Goal: Information Seeking & Learning: Find specific fact

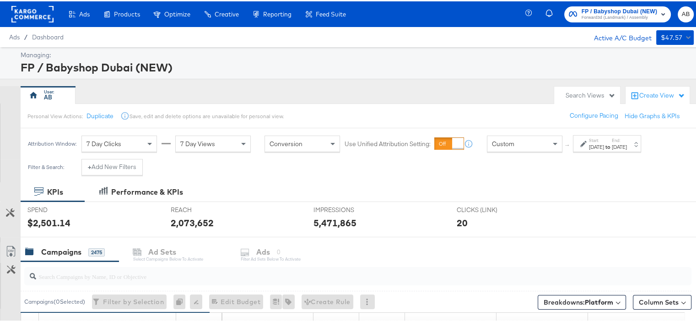
click at [627, 146] on div "[DATE]" at bounding box center [619, 145] width 15 height 7
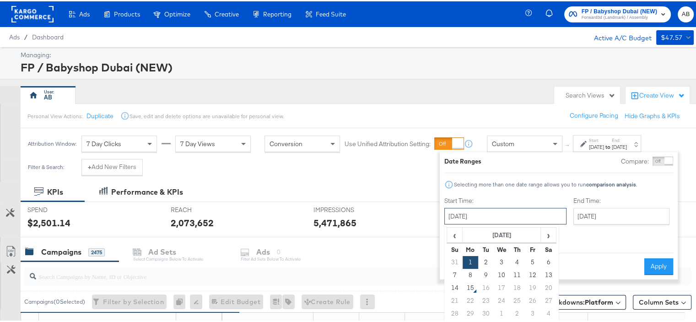
click at [513, 213] on input "[DATE]" at bounding box center [505, 214] width 122 height 16
click at [459, 233] on span "‹" at bounding box center [455, 234] width 14 height 14
click at [525, 260] on td "1" at bounding box center [533, 260] width 16 height 13
type input "[DATE]"
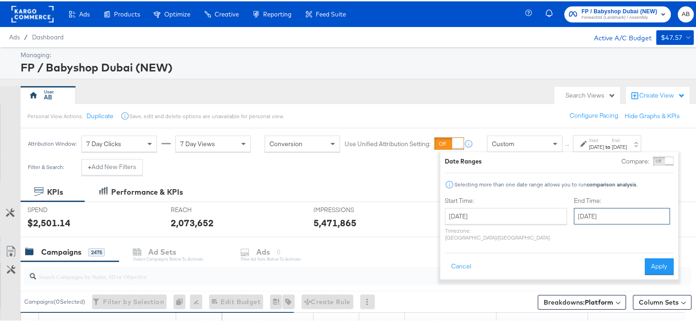
click at [606, 216] on input "[DATE]" at bounding box center [622, 214] width 96 height 16
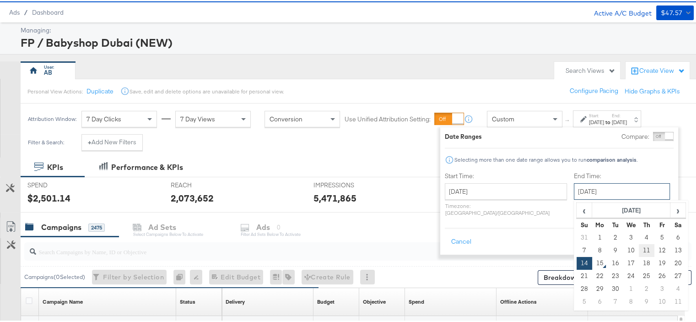
scroll to position [92, 0]
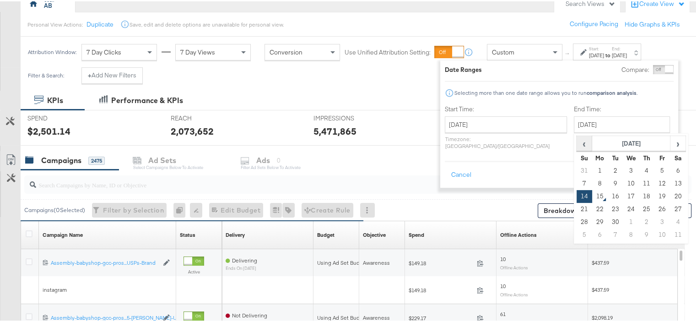
click at [577, 142] on span "‹" at bounding box center [584, 142] width 14 height 14
click at [577, 234] on td "31" at bounding box center [585, 233] width 16 height 13
type input "[DATE]"
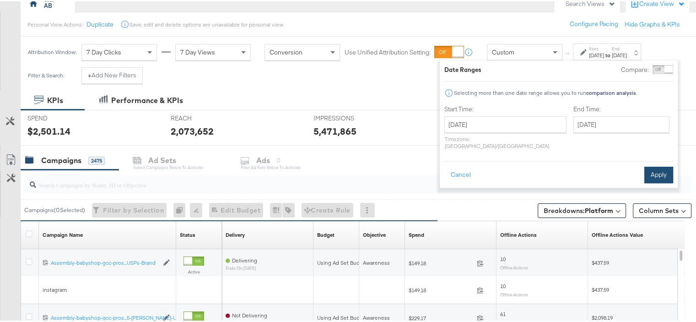
click at [655, 169] on button "Apply" at bounding box center [658, 173] width 29 height 16
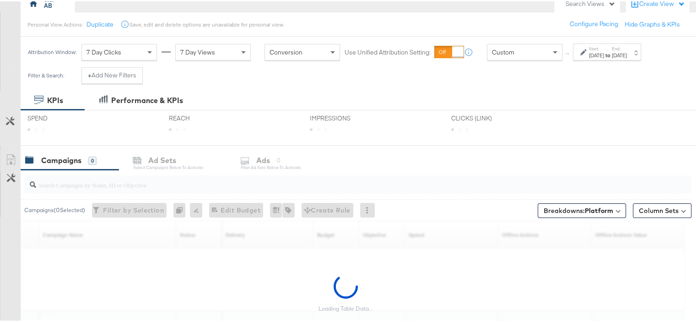
scroll to position [0, 0]
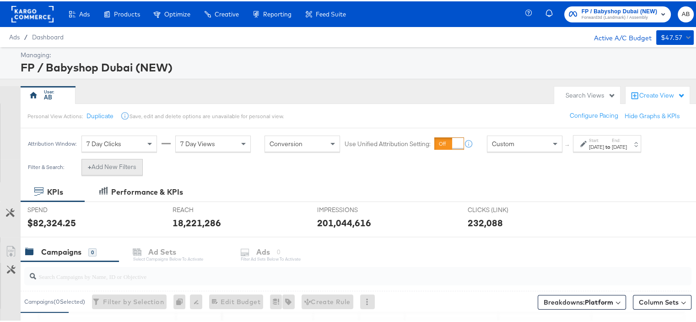
click at [116, 166] on button "+ Add New Filters" at bounding box center [111, 165] width 61 height 16
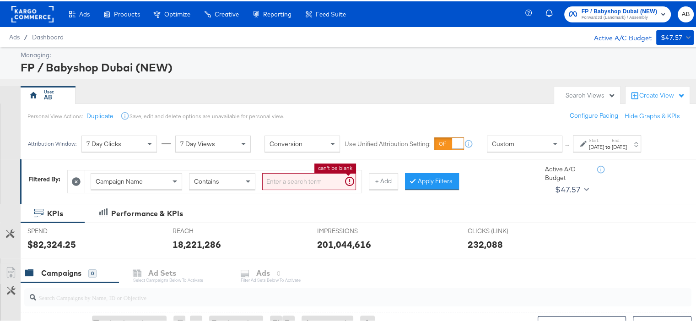
click at [307, 179] on input "search" at bounding box center [309, 180] width 94 height 17
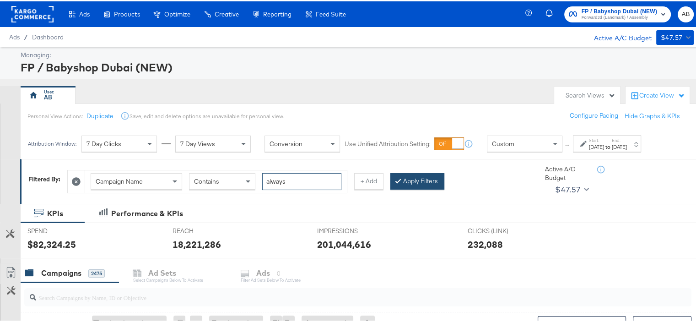
type input "always"
click at [423, 180] on button "Apply Filters" at bounding box center [417, 180] width 54 height 16
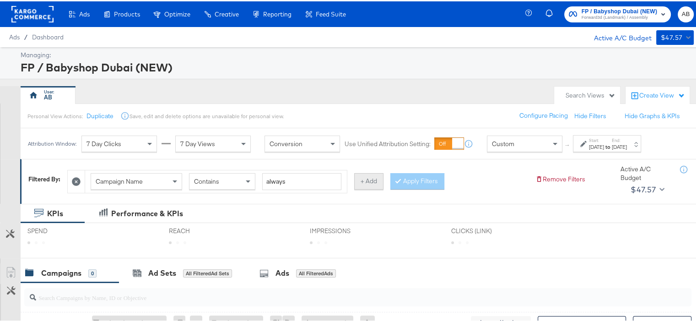
click at [359, 179] on button "+ Add" at bounding box center [368, 180] width 29 height 16
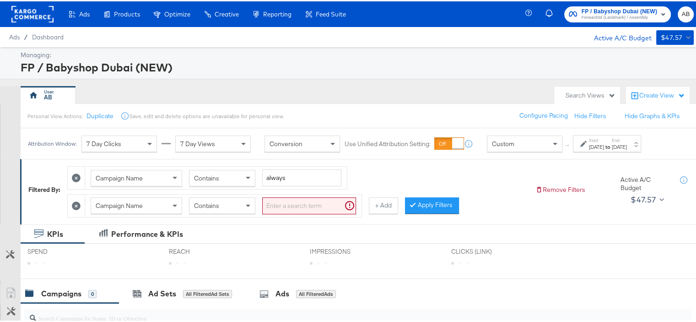
click at [297, 204] on input "search" at bounding box center [309, 204] width 94 height 17
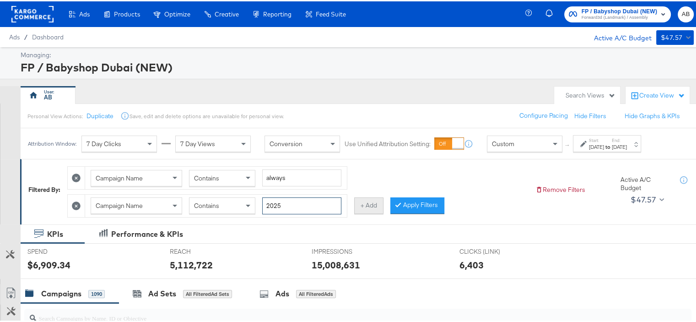
type input "2025"
click at [369, 205] on button "+ Add" at bounding box center [368, 204] width 29 height 16
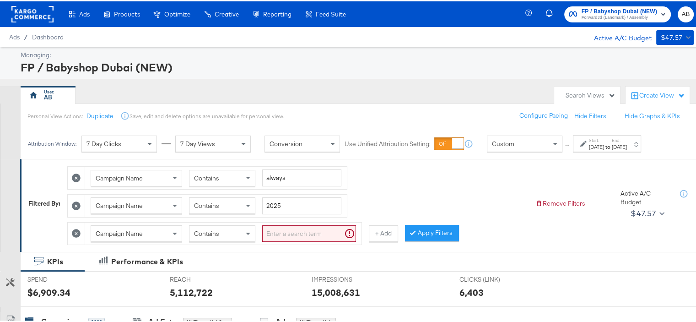
click at [293, 226] on input "search" at bounding box center [309, 232] width 94 height 17
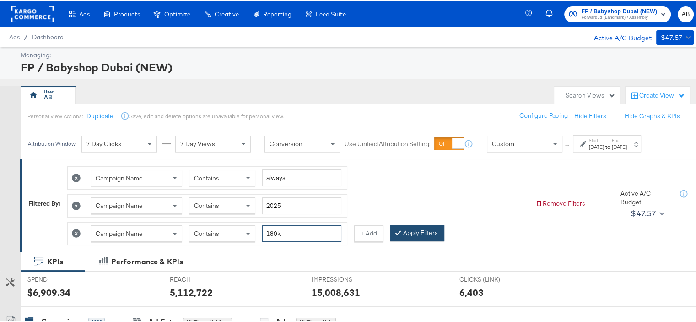
type input "180k"
click at [412, 228] on button "Apply Filters" at bounding box center [417, 231] width 54 height 16
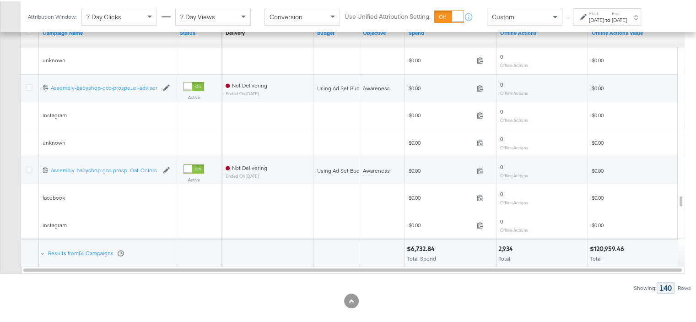
scroll to position [371, 0]
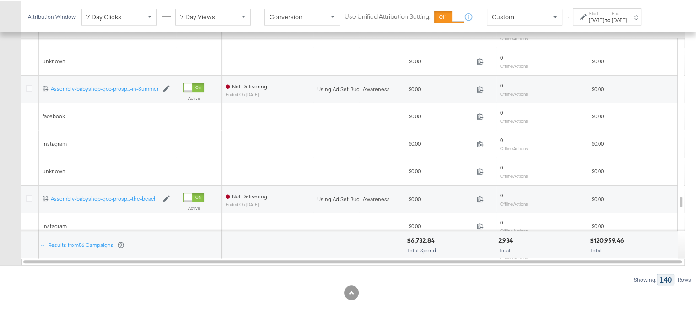
click at [617, 236] on div "$120,959.46" at bounding box center [608, 239] width 37 height 9
copy div "120,959.46"
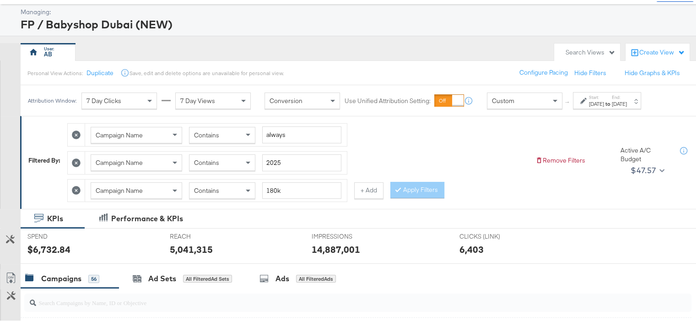
scroll to position [0, 0]
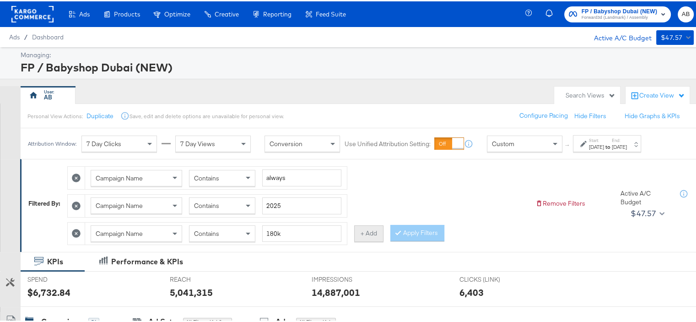
click at [373, 232] on button "+ Add" at bounding box center [368, 232] width 29 height 16
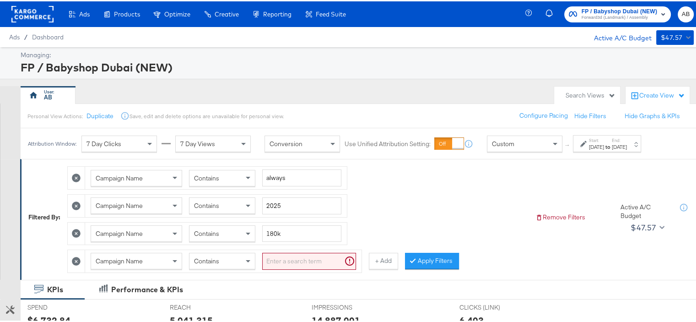
click at [276, 259] on input "search" at bounding box center [309, 259] width 94 height 17
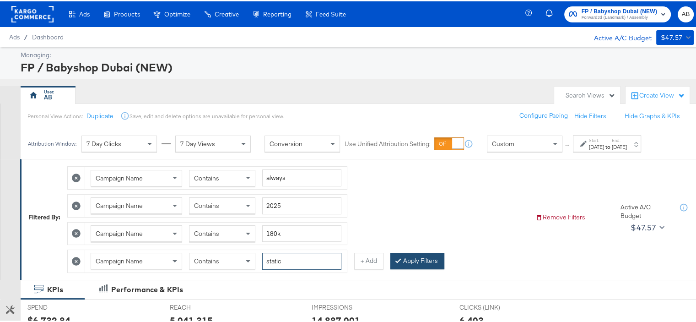
type input "static"
click at [407, 253] on button "Apply Filters" at bounding box center [417, 259] width 54 height 16
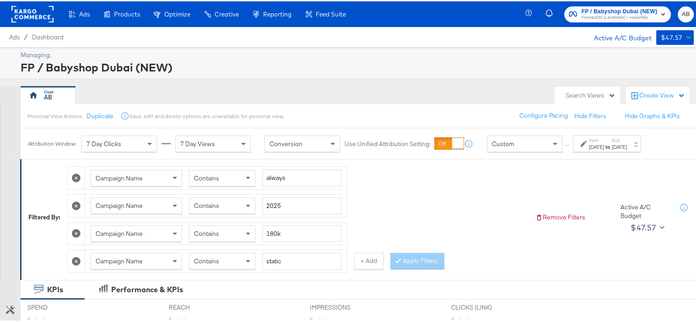
click at [604, 142] on div "[DATE]" at bounding box center [596, 145] width 15 height 7
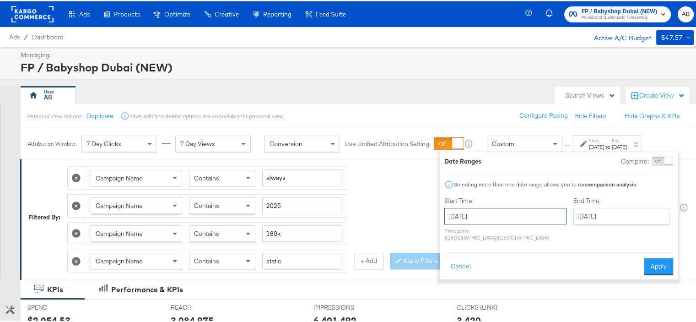
click at [475, 212] on input "[DATE]" at bounding box center [505, 214] width 122 height 16
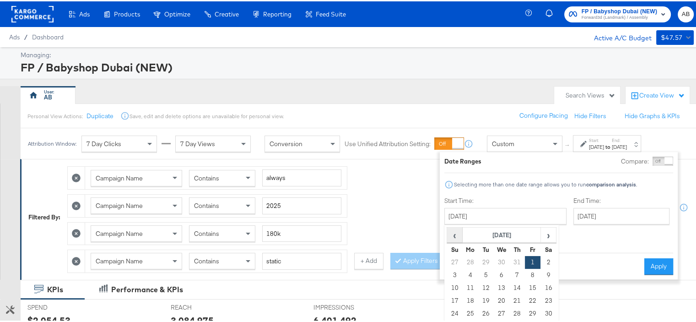
click at [456, 238] on span "‹" at bounding box center [455, 234] width 14 height 14
click at [552, 236] on span "›" at bounding box center [548, 234] width 14 height 14
click at [484, 262] on td "1" at bounding box center [486, 260] width 16 height 13
type input "[DATE]"
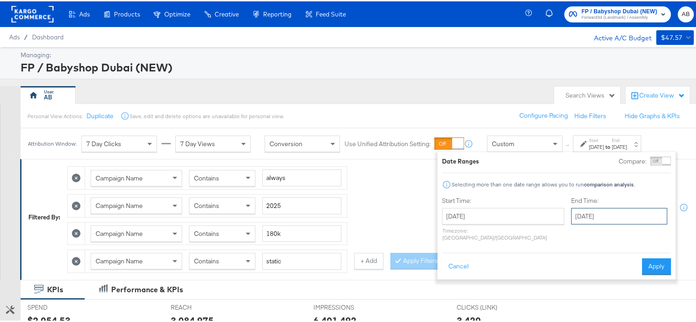
click at [621, 213] on input "[DATE]" at bounding box center [619, 214] width 96 height 16
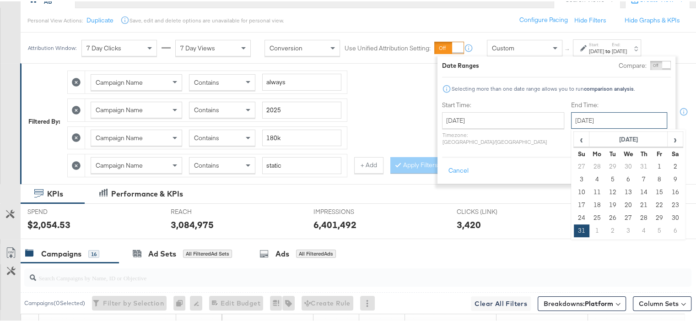
scroll to position [46, 0]
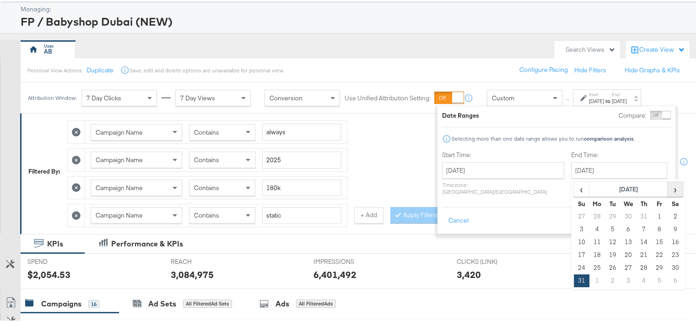
click at [668, 187] on span "›" at bounding box center [675, 188] width 14 height 14
click at [574, 239] on td "14" at bounding box center [582, 240] width 16 height 13
type input "[DATE]"
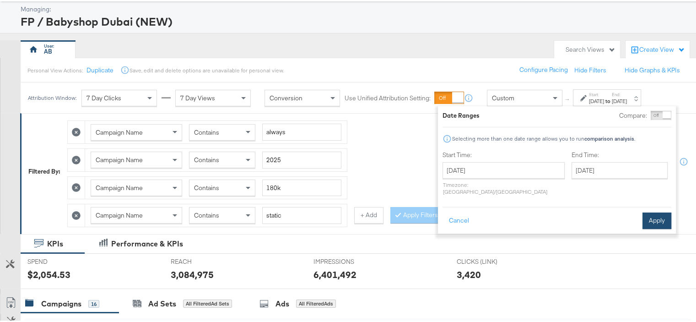
click at [654, 211] on button "Apply" at bounding box center [657, 219] width 29 height 16
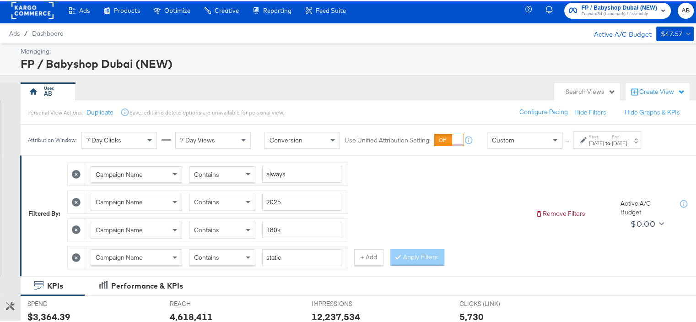
scroll to position [0, 0]
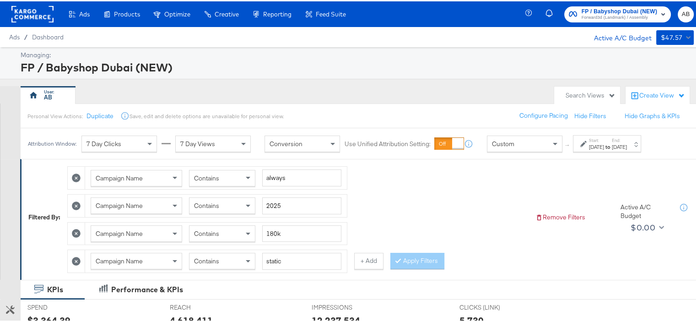
click at [74, 258] on icon at bounding box center [76, 259] width 9 height 9
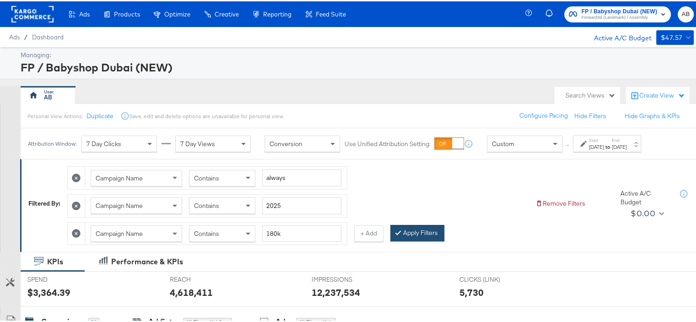
click at [441, 229] on button "Apply Filters" at bounding box center [417, 231] width 54 height 16
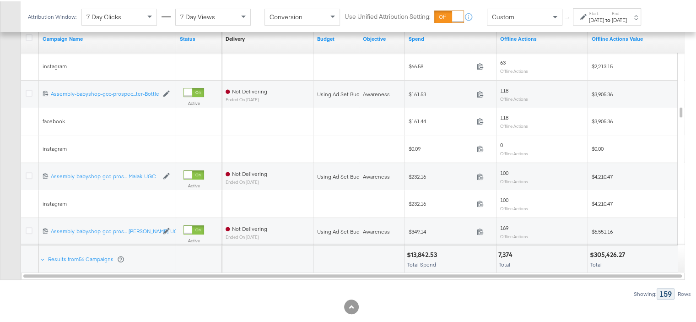
scroll to position [357, 0]
drag, startPoint x: 627, startPoint y: 251, endPoint x: 593, endPoint y: 250, distance: 33.9
click at [593, 250] on div "$305,426.27" at bounding box center [609, 253] width 38 height 9
copy div "305,426.27"
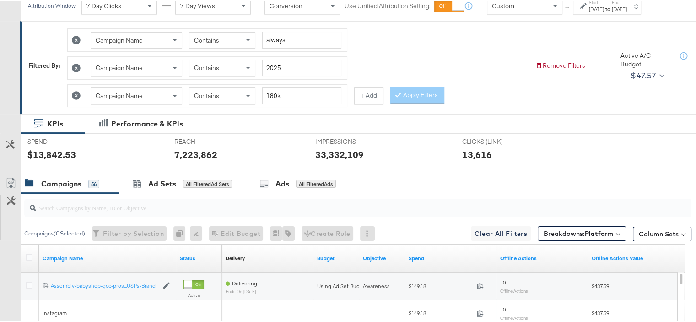
scroll to position [83, 0]
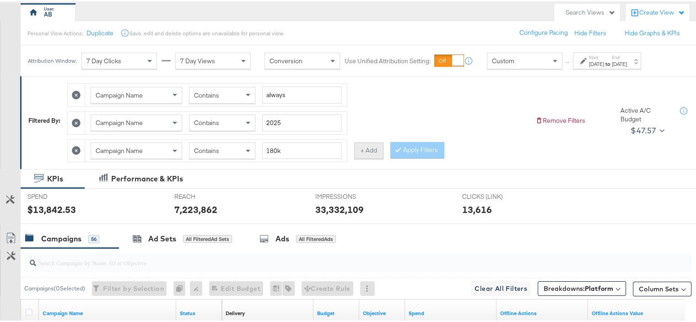
click at [359, 149] on button "+ Add" at bounding box center [368, 149] width 29 height 16
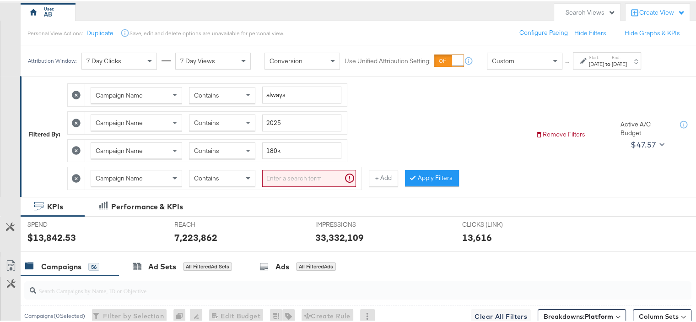
click at [298, 180] on input "search" at bounding box center [309, 176] width 94 height 17
click at [412, 172] on button "Apply Filters" at bounding box center [417, 176] width 54 height 16
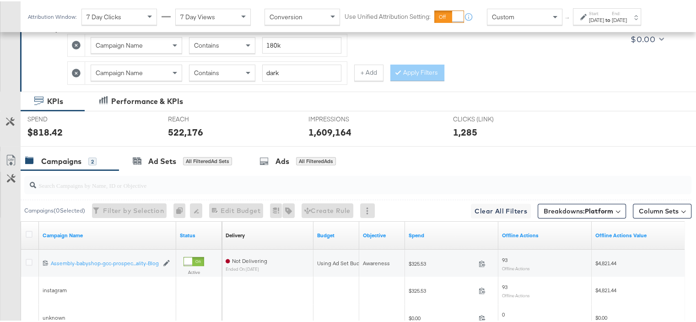
scroll to position [0, 0]
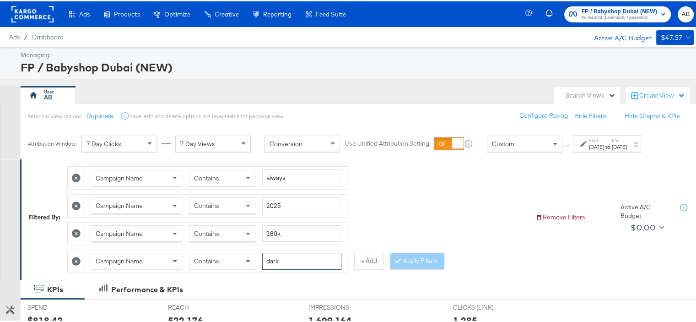
click at [270, 258] on input "dark" at bounding box center [301, 259] width 79 height 17
type input "r"
click at [403, 254] on button "Apply Filters" at bounding box center [417, 259] width 54 height 16
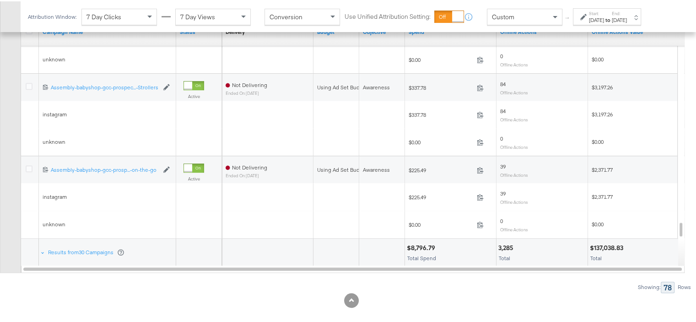
scroll to position [399, 0]
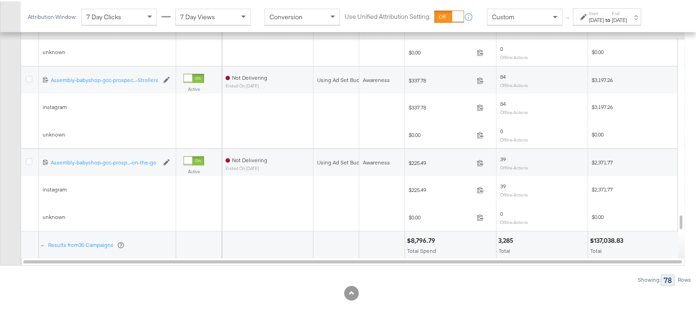
click at [626, 238] on div "$137,038.83" at bounding box center [608, 239] width 36 height 9
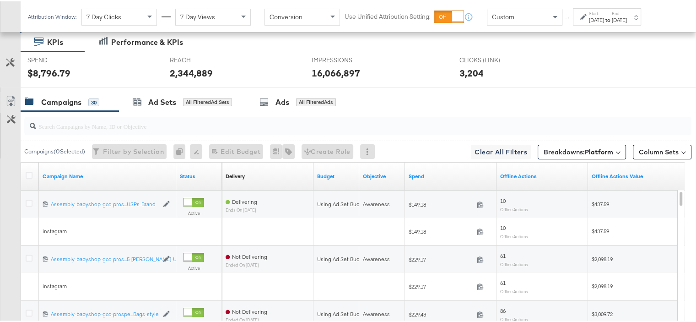
scroll to position [366, 0]
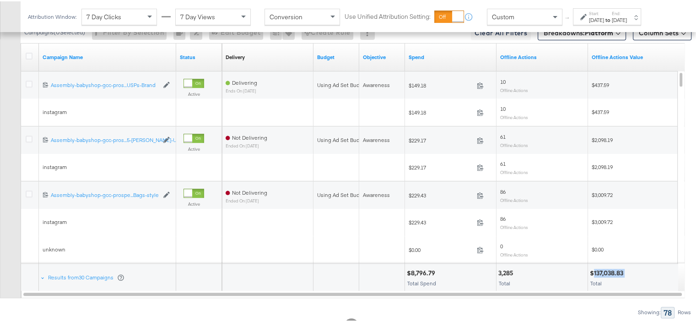
drag, startPoint x: 626, startPoint y: 271, endPoint x: 595, endPoint y: 271, distance: 31.6
click at [595, 271] on div "$137,038.83" at bounding box center [608, 271] width 36 height 9
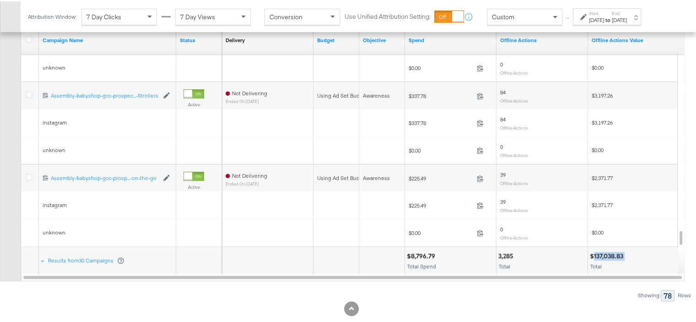
scroll to position [399, 0]
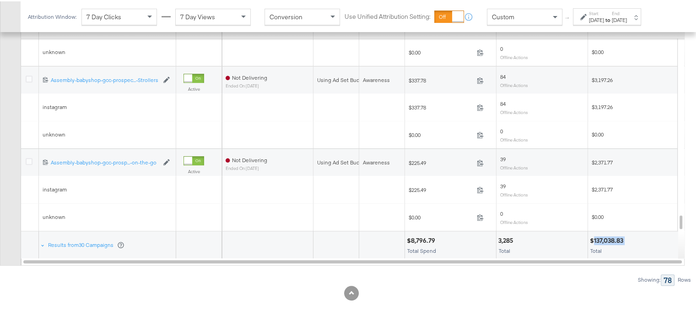
copy div "137,038.83"
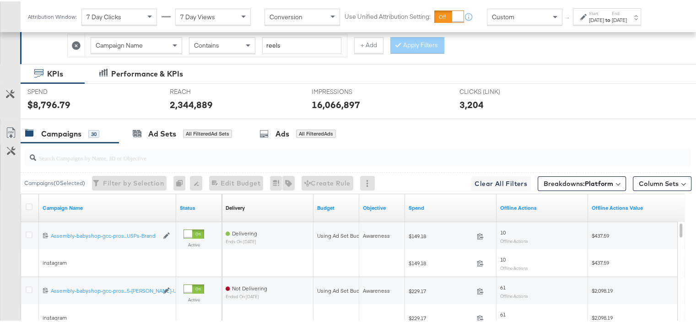
scroll to position [32, 0]
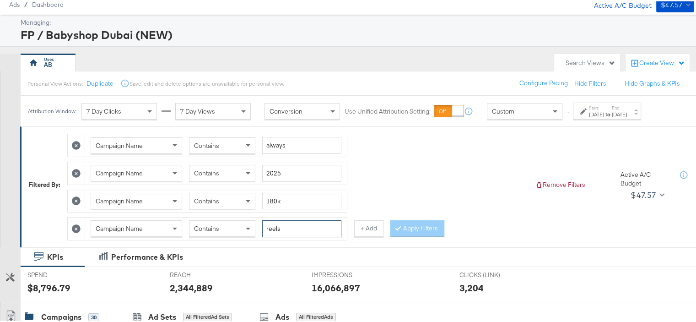
click at [276, 225] on input "reels" at bounding box center [301, 227] width 79 height 17
type input "carousel"
click at [411, 219] on button "Apply Filters" at bounding box center [417, 227] width 54 height 16
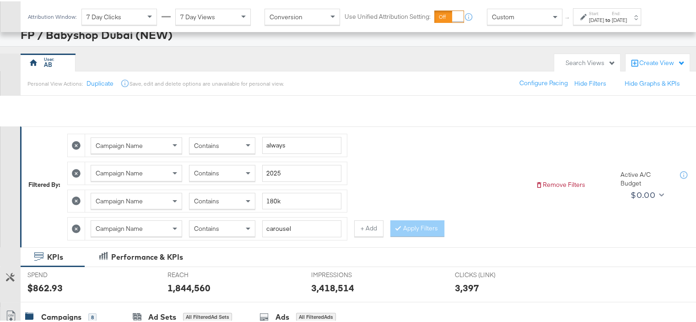
scroll to position [399, 0]
